Goal: Navigation & Orientation: Find specific page/section

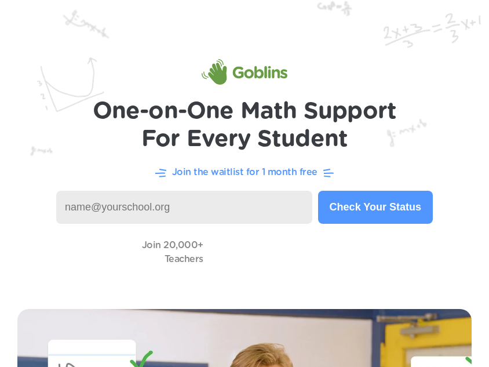
click at [198, 282] on img at bounding box center [244, 145] width 489 height 291
click at [272, 266] on video at bounding box center [267, 251] width 116 height 33
click at [271, 268] on video at bounding box center [267, 251] width 116 height 33
click at [273, 267] on video at bounding box center [267, 251] width 116 height 33
click at [273, 265] on video at bounding box center [267, 251] width 116 height 33
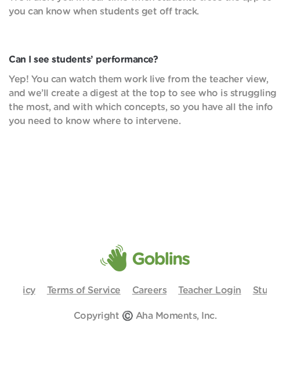
scroll to position [6376, 0]
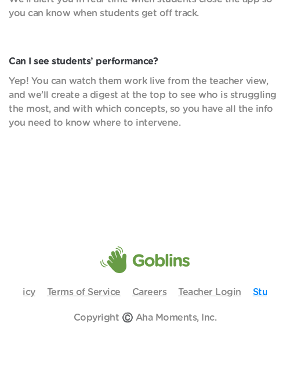
click at [259, 287] on link "Student Login" at bounding box center [285, 291] width 64 height 9
